Goal: Information Seeking & Learning: Learn about a topic

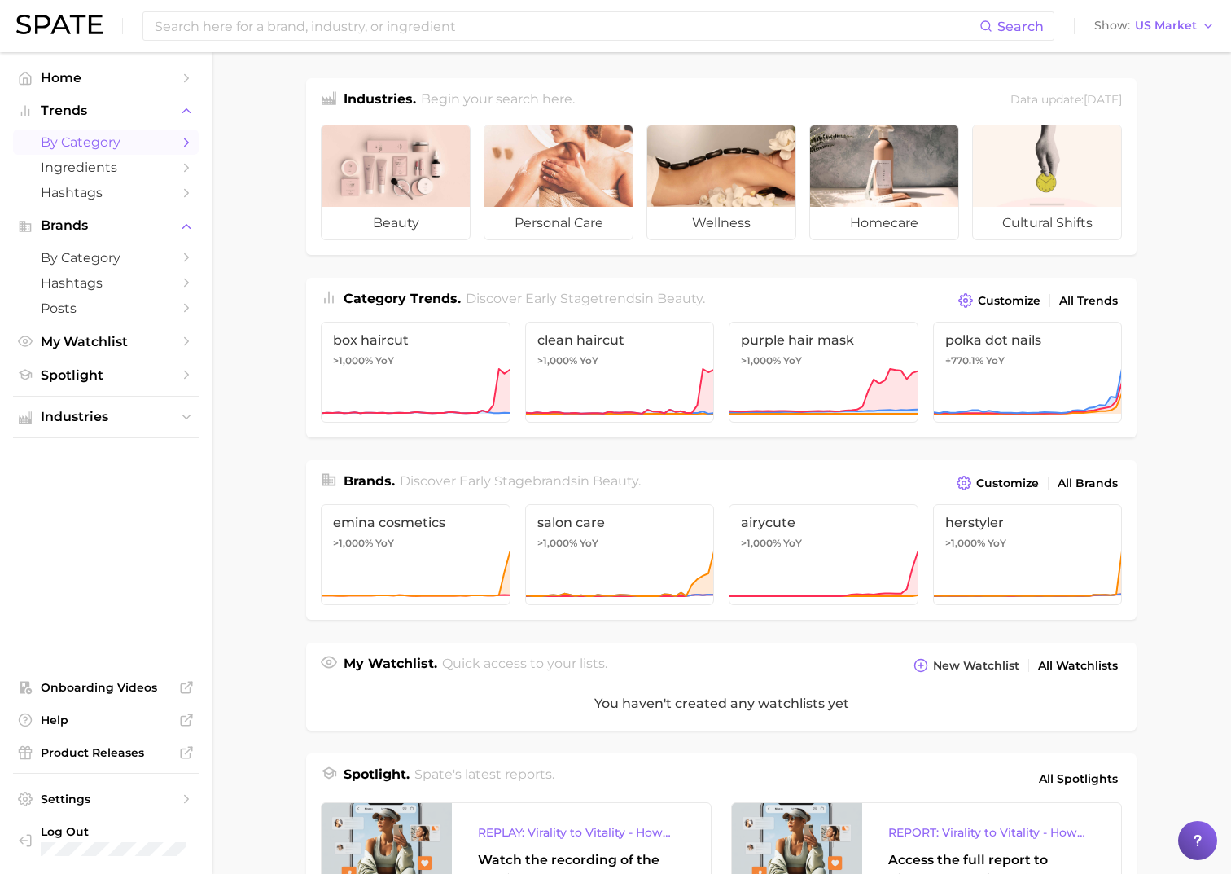
click at [101, 147] on span "by Category" at bounding box center [106, 141] width 130 height 15
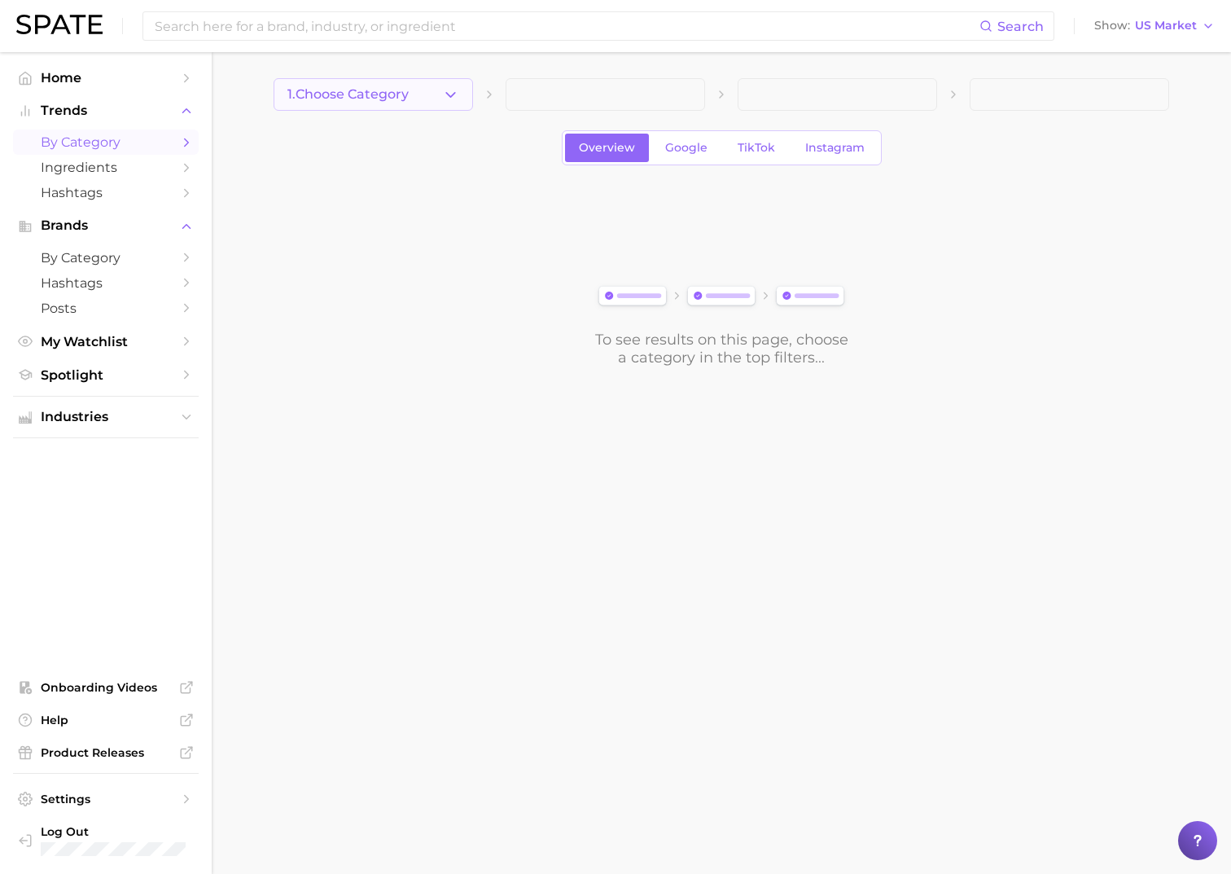
click at [358, 84] on button "1. Choose Category" at bounding box center [374, 94] width 200 height 33
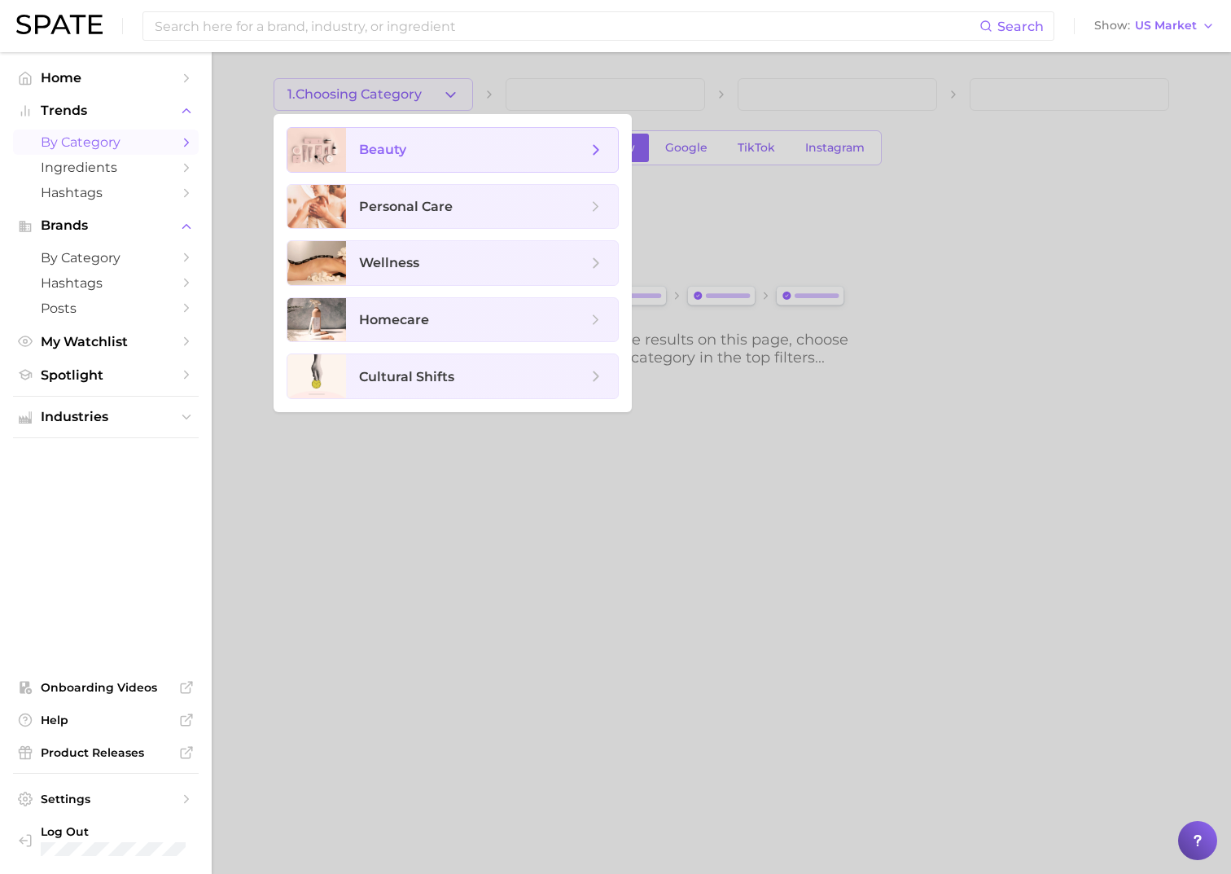
click at [432, 137] on span "beauty" at bounding box center [482, 150] width 272 height 44
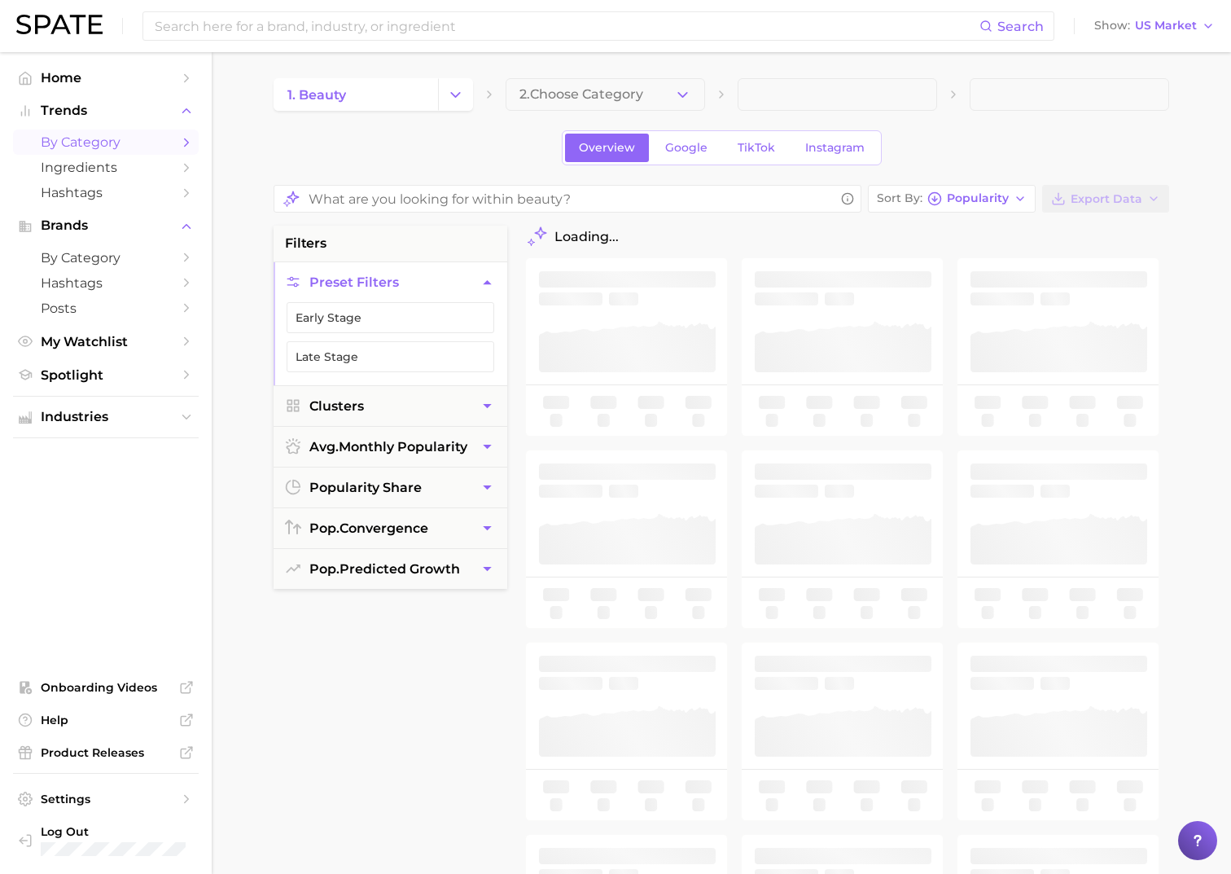
click at [624, 103] on button "2. Choose Category" at bounding box center [606, 94] width 200 height 33
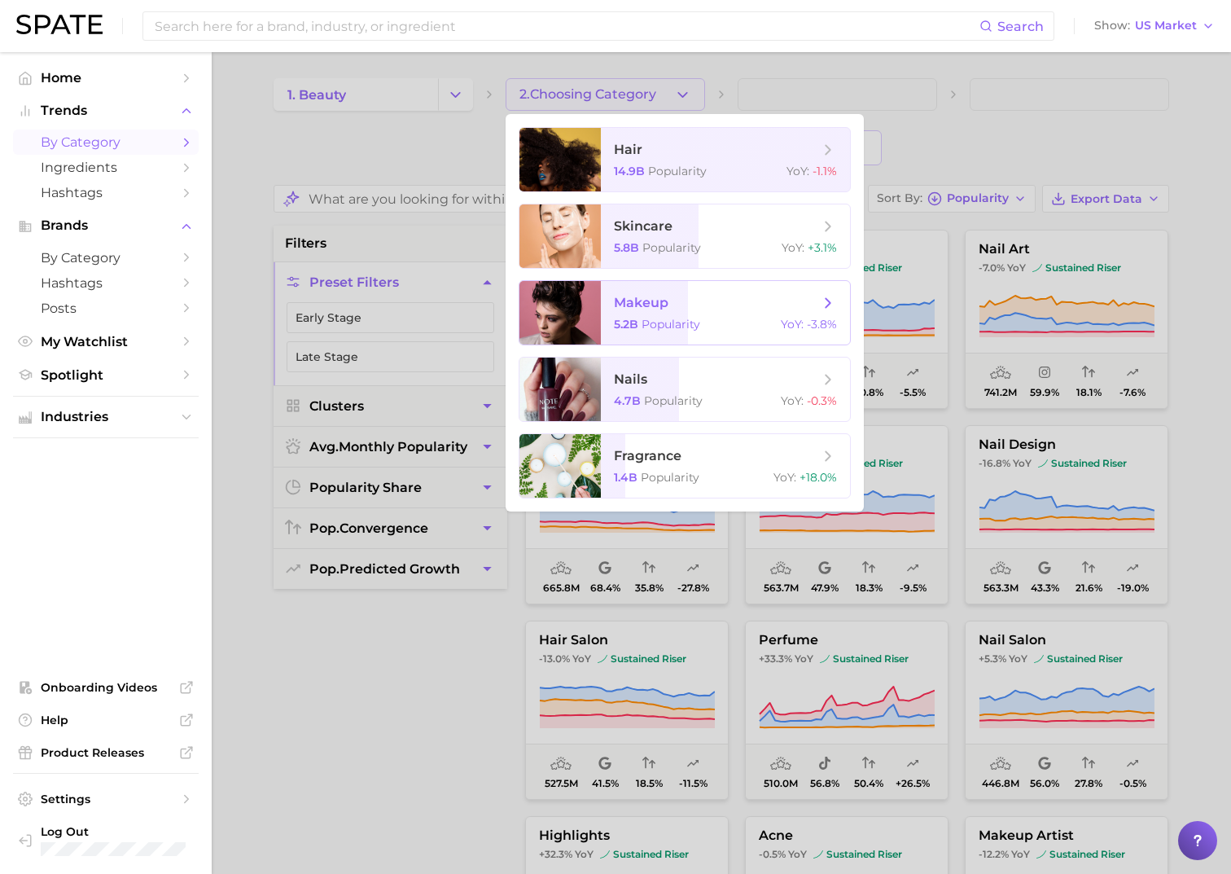
click at [763, 305] on span "makeup" at bounding box center [716, 303] width 205 height 18
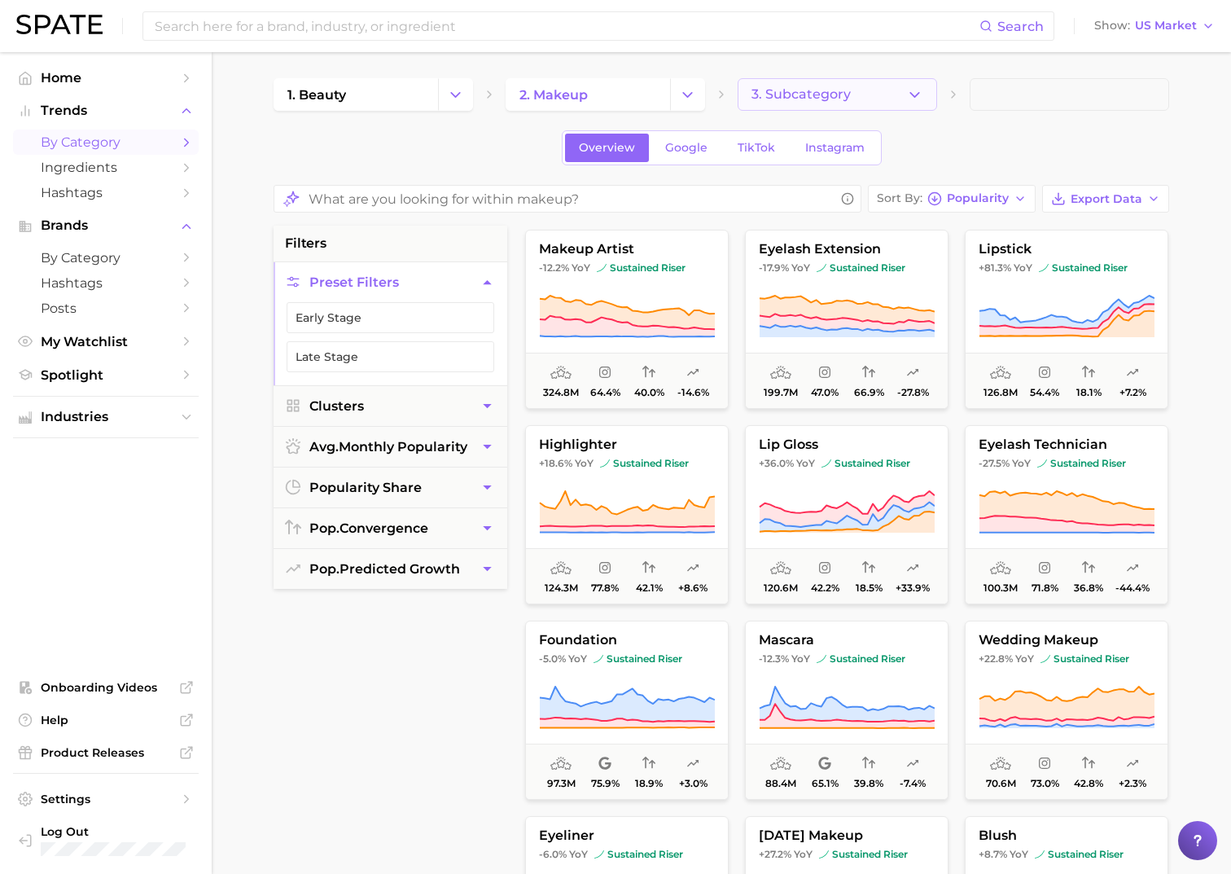
click at [902, 99] on button "3. Subcategory" at bounding box center [838, 94] width 200 height 33
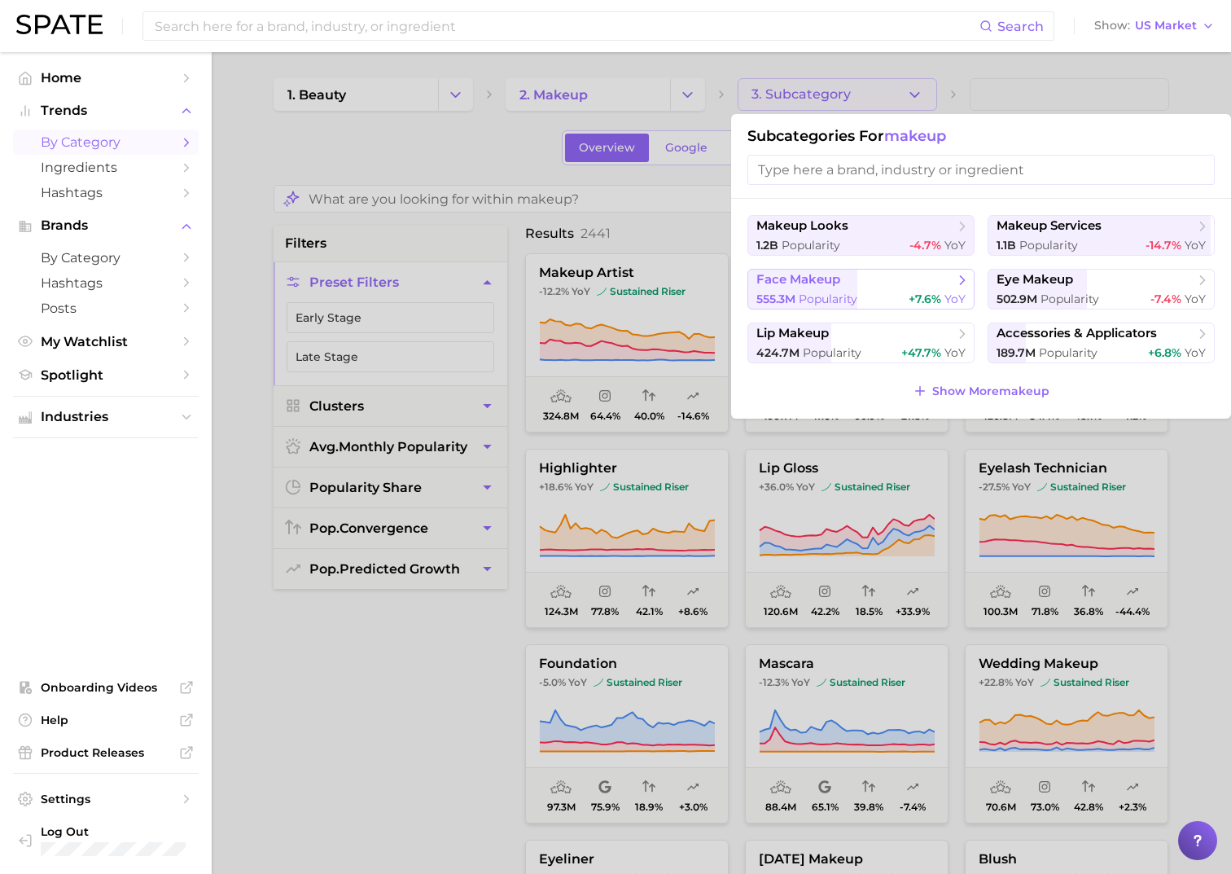
click at [937, 287] on span "face makeup" at bounding box center [856, 280] width 198 height 16
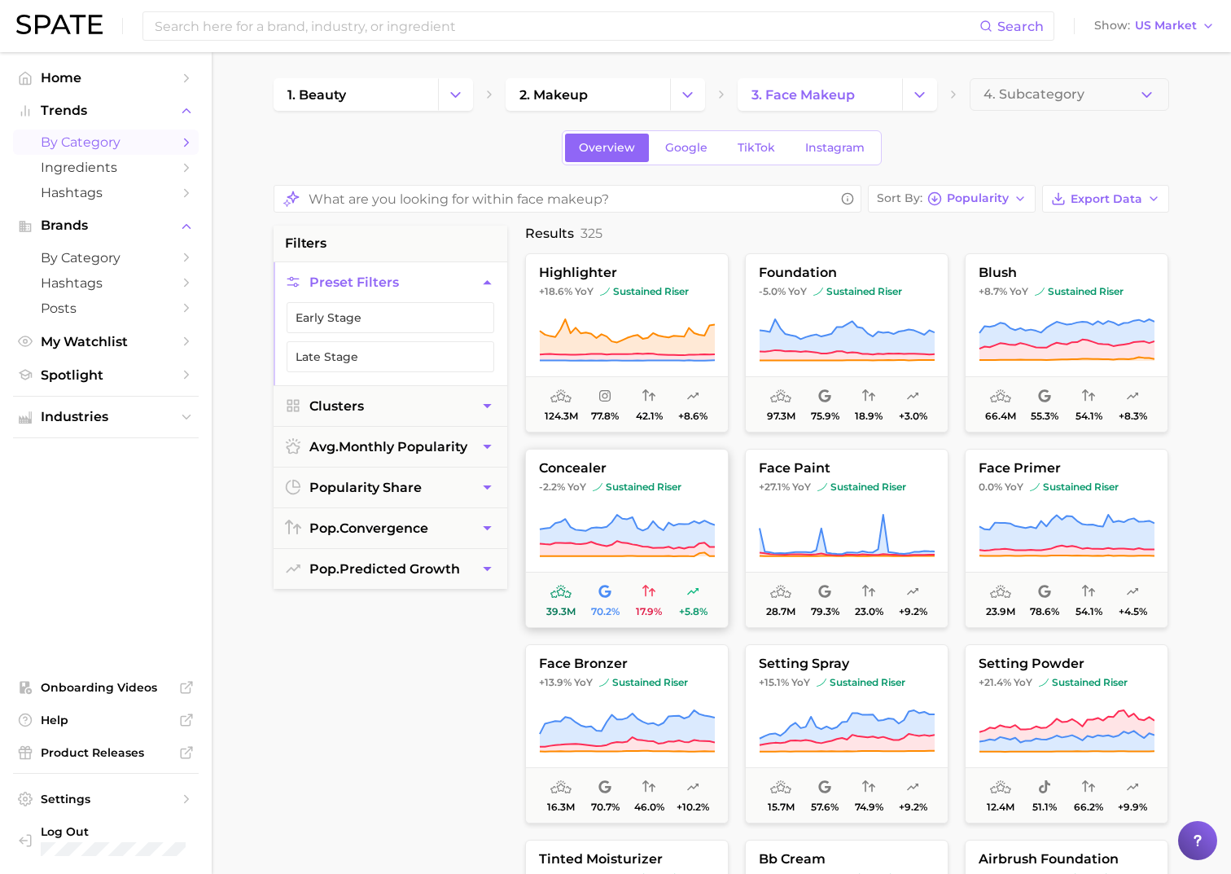
click at [691, 477] on button "concealer -2.2% YoY sustained riser 39.3m 70.2% 17.9% +5.8%" at bounding box center [627, 538] width 204 height 179
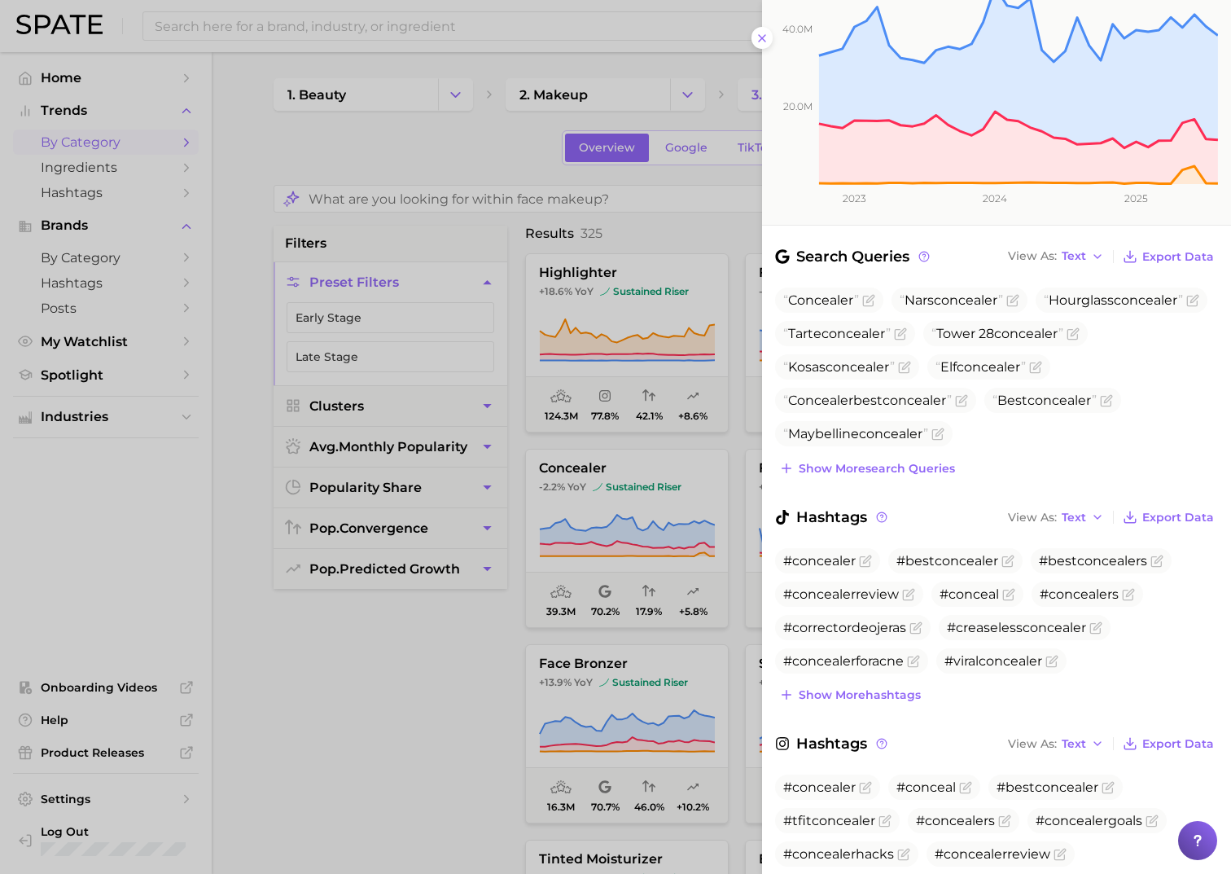
scroll to position [360, 0]
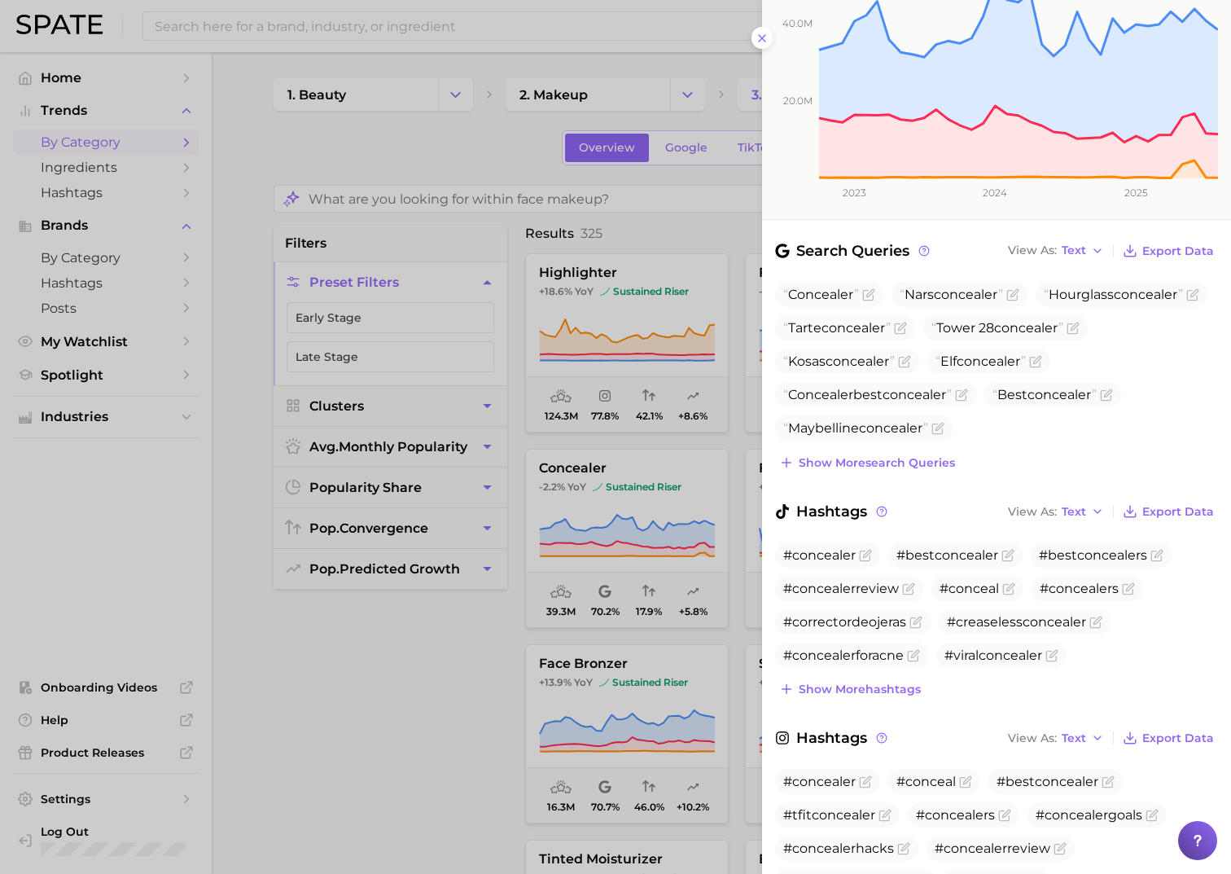
click at [511, 608] on div at bounding box center [615, 437] width 1231 height 874
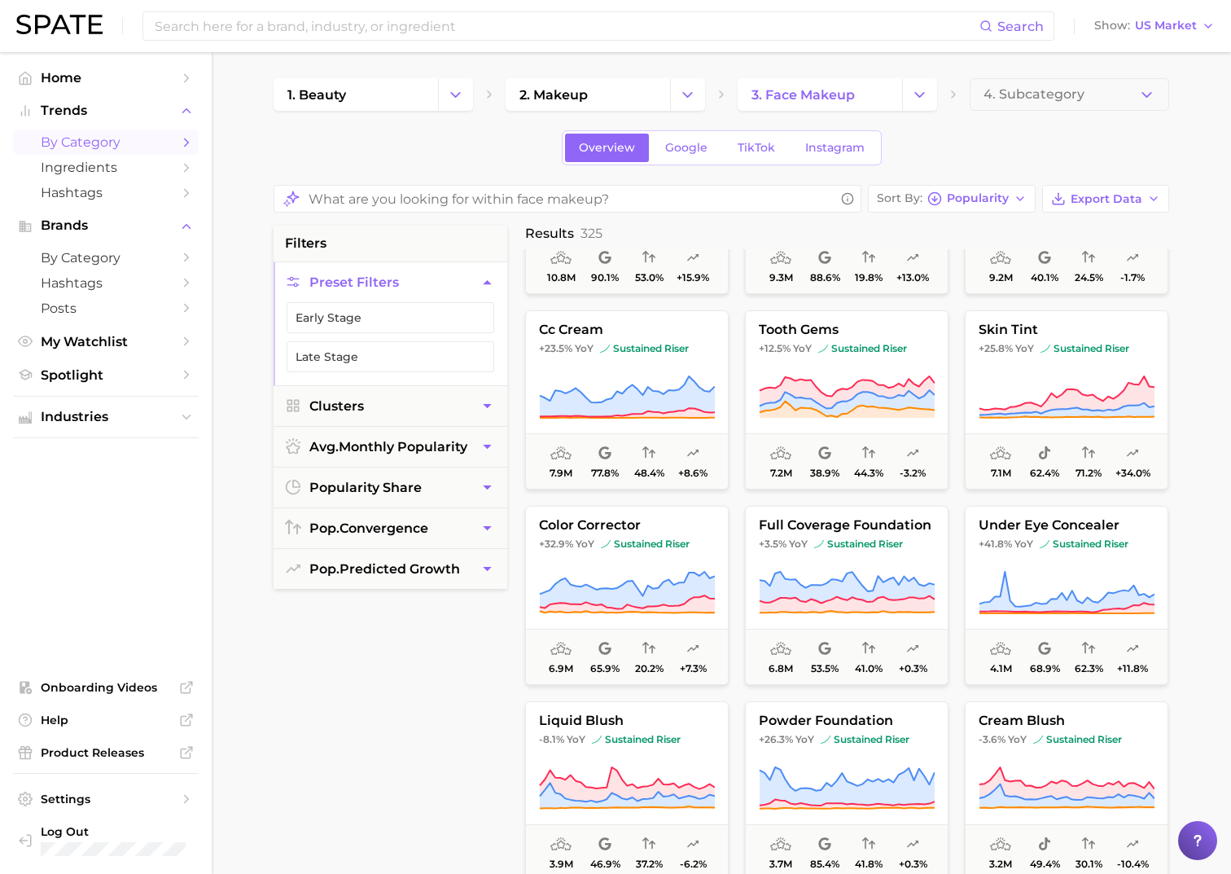
scroll to position [763, 0]
